Goal: Task Accomplishment & Management: Manage account settings

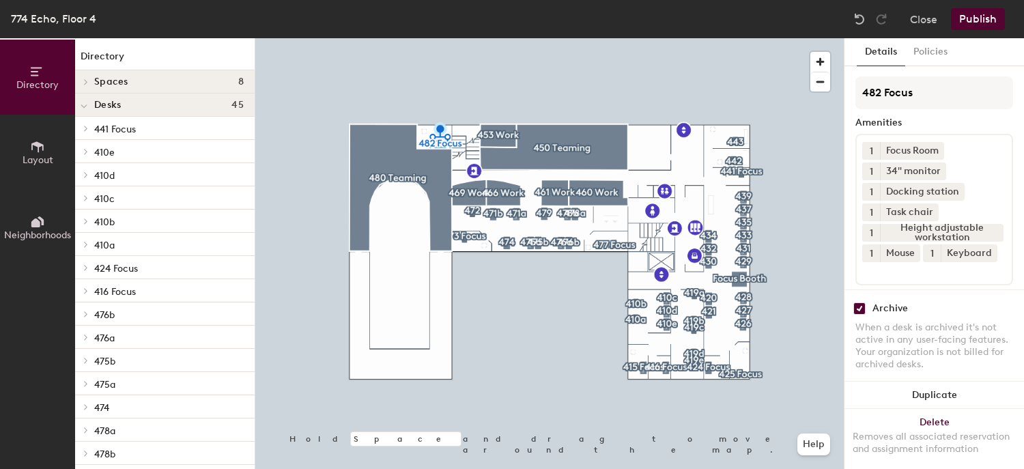
click at [890, 303] on div "Archive" at bounding box center [891, 308] width 36 height 11
click at [864, 303] on input "checkbox" at bounding box center [860, 309] width 12 height 12
checkbox input "false"
click at [977, 19] on button "Publish" at bounding box center [978, 19] width 54 height 22
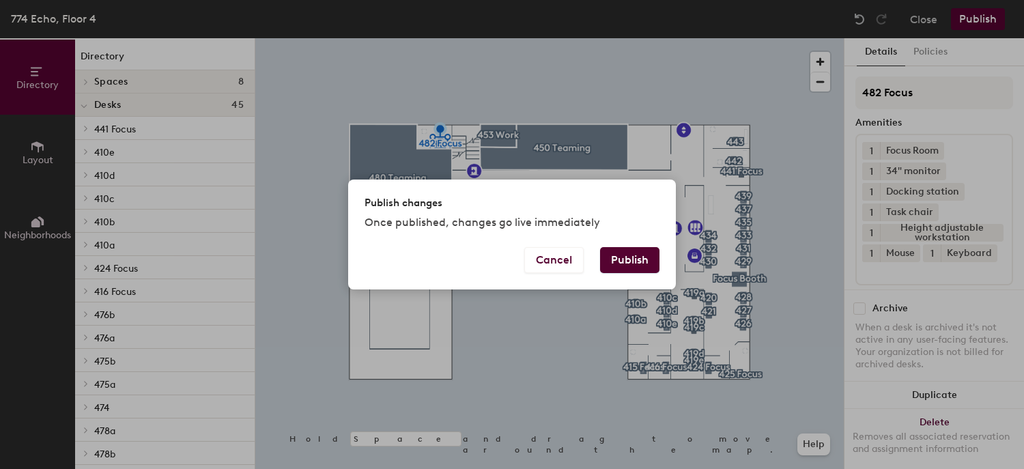
click at [641, 252] on button "Publish" at bounding box center [629, 260] width 59 height 26
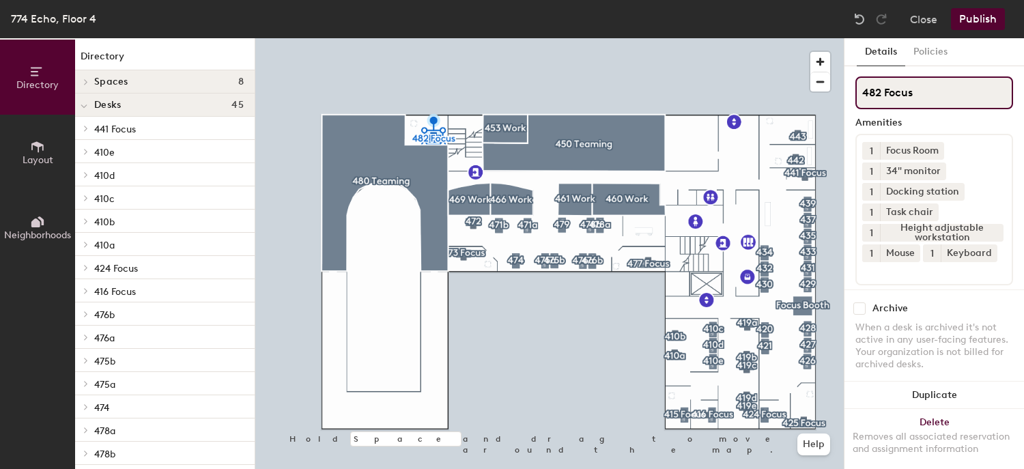
click at [942, 95] on input "482 Focus" at bounding box center [935, 92] width 158 height 33
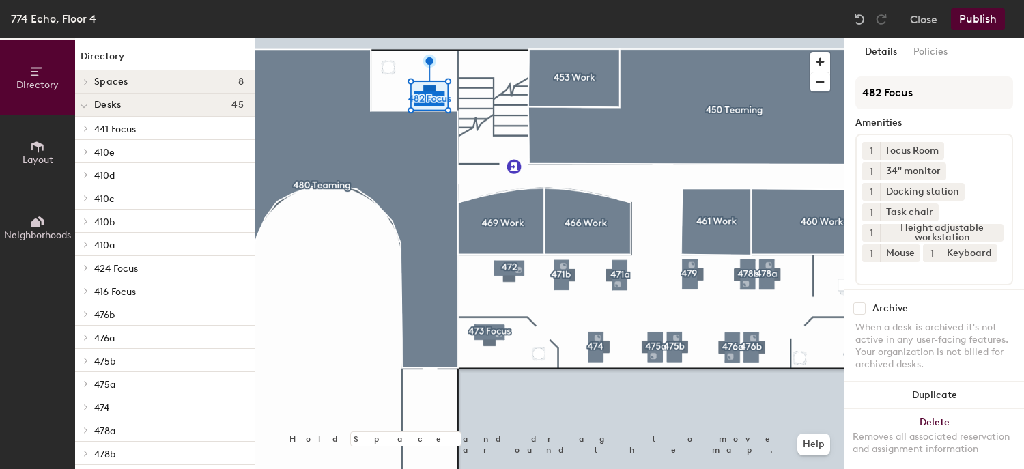
click at [990, 20] on button "Publish" at bounding box center [978, 19] width 54 height 22
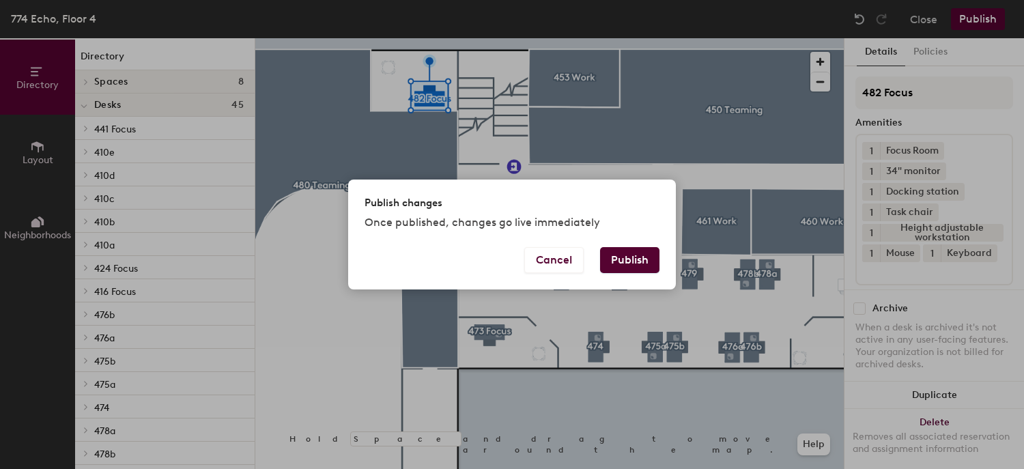
click at [629, 262] on button "Publish" at bounding box center [629, 260] width 59 height 26
